Goal: Information Seeking & Learning: Learn about a topic

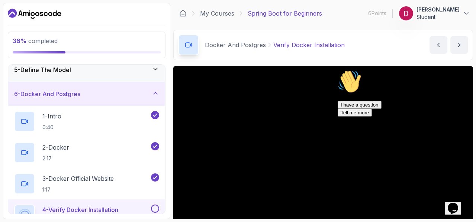
scroll to position [106, 0]
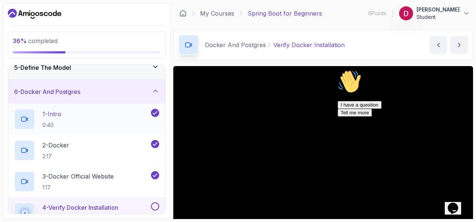
click at [142, 119] on div "1 - Intro 0:40" at bounding box center [81, 119] width 135 height 21
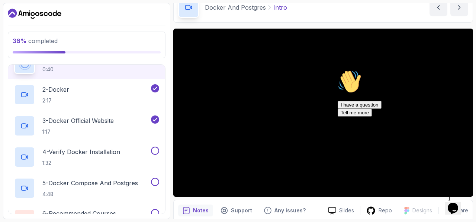
scroll to position [39, 0]
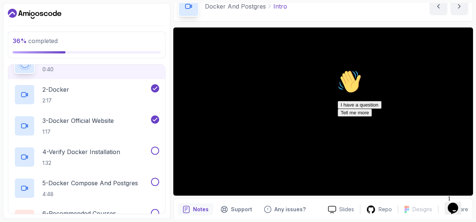
click at [338, 70] on icon "Chat attention grabber" at bounding box center [338, 70] width 0 height 0
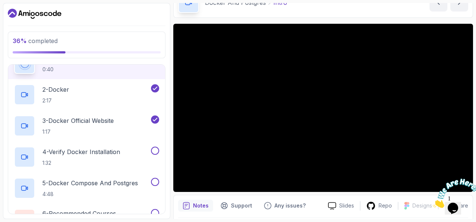
scroll to position [45, 0]
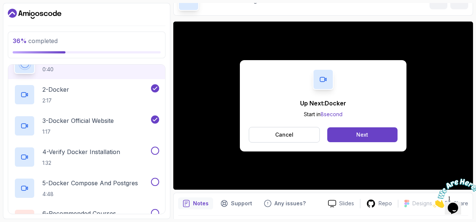
click at [370, 125] on div "Up Next: Docker Start in 8 second Cancel Next" at bounding box center [323, 106] width 167 height 92
click at [370, 131] on button "Next" at bounding box center [362, 135] width 70 height 15
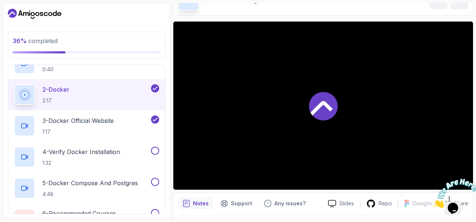
scroll to position [166, 0]
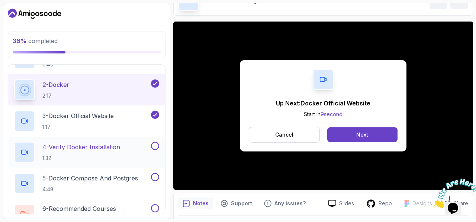
click at [114, 151] on h2 "4 - Verify Docker Installation 1:32" at bounding box center [81, 152] width 78 height 19
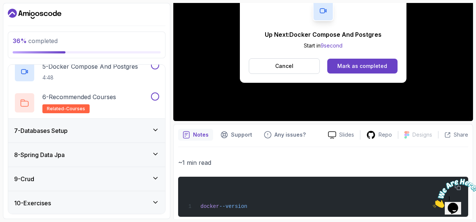
scroll to position [263, 0]
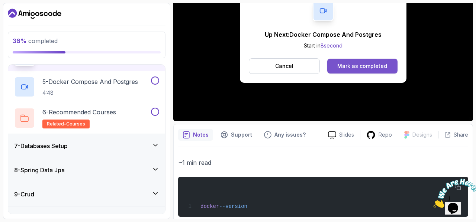
click at [343, 66] on div "Mark as completed" at bounding box center [362, 65] width 50 height 7
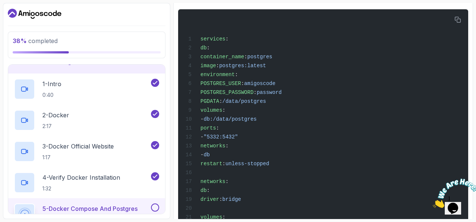
scroll to position [283, 0]
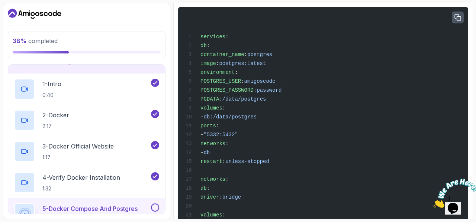
click at [459, 20] on icon "button" at bounding box center [458, 18] width 7 height 7
click at [253, 96] on div "services : db : container_name : postgres image : postgres:latest environment :…" at bounding box center [323, 121] width 278 height 219
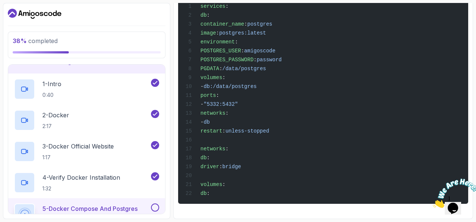
click at [270, 177] on div "services : db : container_name : postgres image : postgres:latest environment :…" at bounding box center [323, 90] width 278 height 219
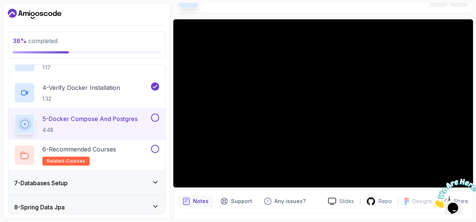
scroll to position [115, 0]
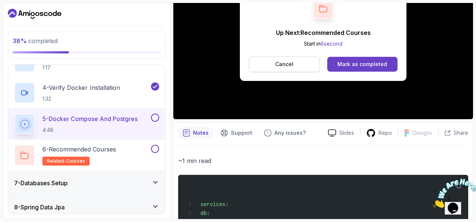
click at [298, 64] on button "Cancel" at bounding box center [284, 65] width 71 height 16
click at [346, 62] on div "Mark as completed" at bounding box center [362, 64] width 50 height 7
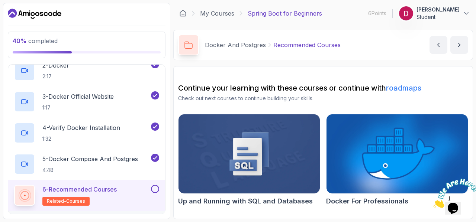
scroll to position [185, 0]
click at [460, 45] on icon "next content" at bounding box center [459, 44] width 7 height 7
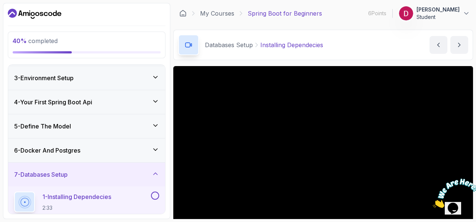
scroll to position [46, 0]
click at [119, 154] on div "6 - Docker And Postgres" at bounding box center [86, 151] width 145 height 9
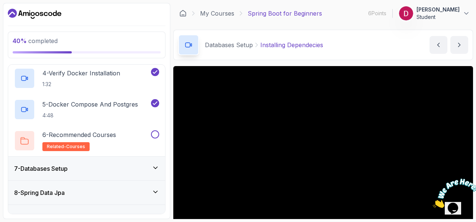
scroll to position [241, 0]
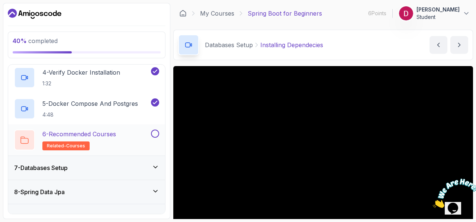
click at [152, 134] on button at bounding box center [155, 134] width 8 height 8
click at [142, 164] on div "7 - Databases Setup" at bounding box center [86, 168] width 145 height 9
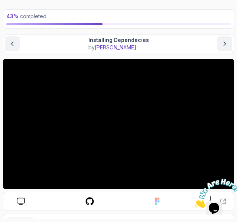
scroll to position [35, 0]
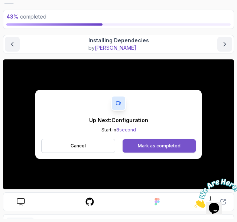
click at [175, 144] on div "Mark as completed" at bounding box center [159, 146] width 43 height 6
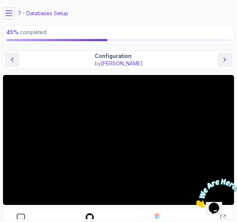
scroll to position [22, 0]
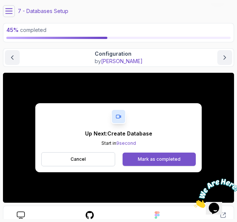
click at [170, 160] on div "Mark as completed" at bounding box center [159, 160] width 43 height 6
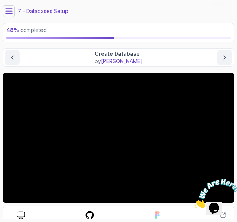
scroll to position [40, 0]
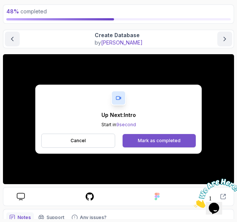
click at [130, 138] on button "Mark as completed" at bounding box center [159, 140] width 73 height 13
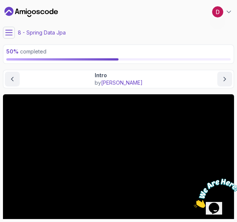
click at [14, 33] on button at bounding box center [9, 33] width 12 height 12
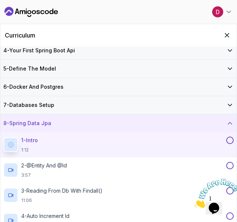
scroll to position [58, 0]
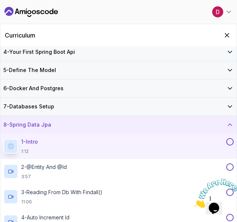
click at [12, 13] on icon "Dashboard" at bounding box center [8, 11] width 9 height 9
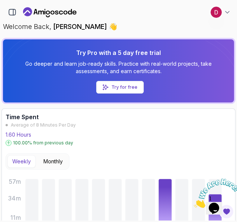
scroll to position [54, 0]
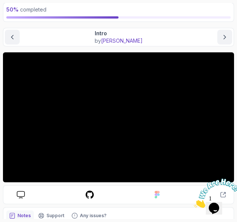
scroll to position [42, 0]
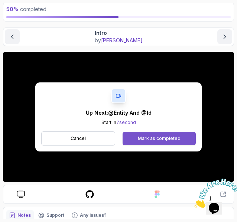
click at [173, 138] on div "Mark as completed" at bounding box center [159, 139] width 43 height 6
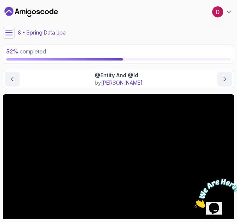
click at [13, 32] on button at bounding box center [9, 33] width 12 height 12
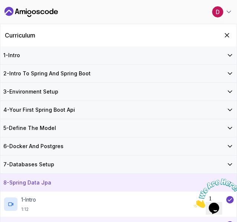
click at [144, 35] on div "Curriculum" at bounding box center [118, 35] width 237 height 22
click at [227, 38] on icon "Hide Curriculum for mobile" at bounding box center [227, 35] width 8 height 8
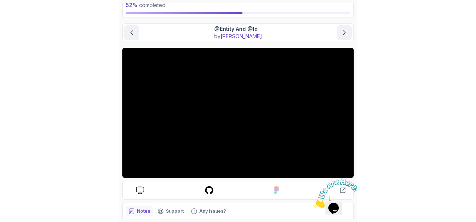
scroll to position [52, 0]
